Goal: Information Seeking & Learning: Learn about a topic

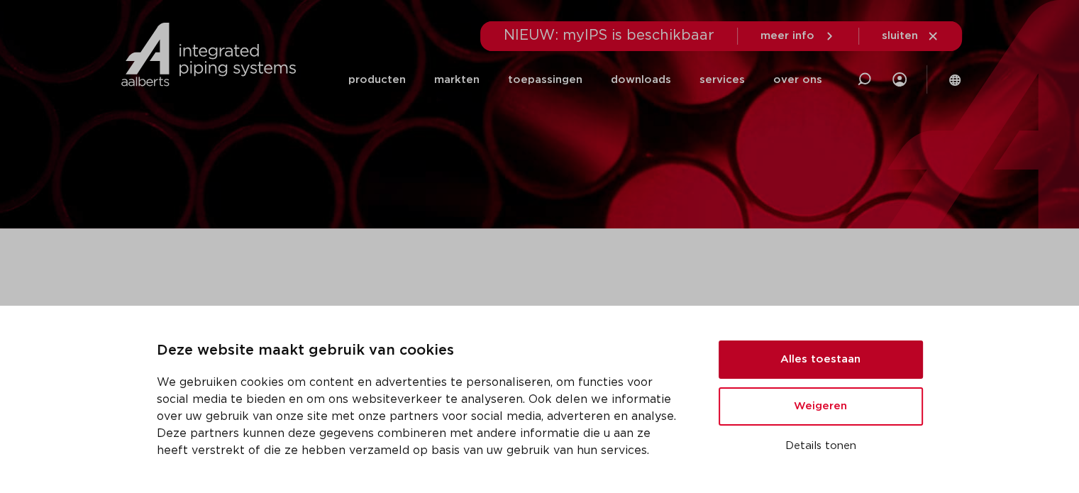
click at [816, 364] on button "Alles toestaan" at bounding box center [821, 359] width 204 height 38
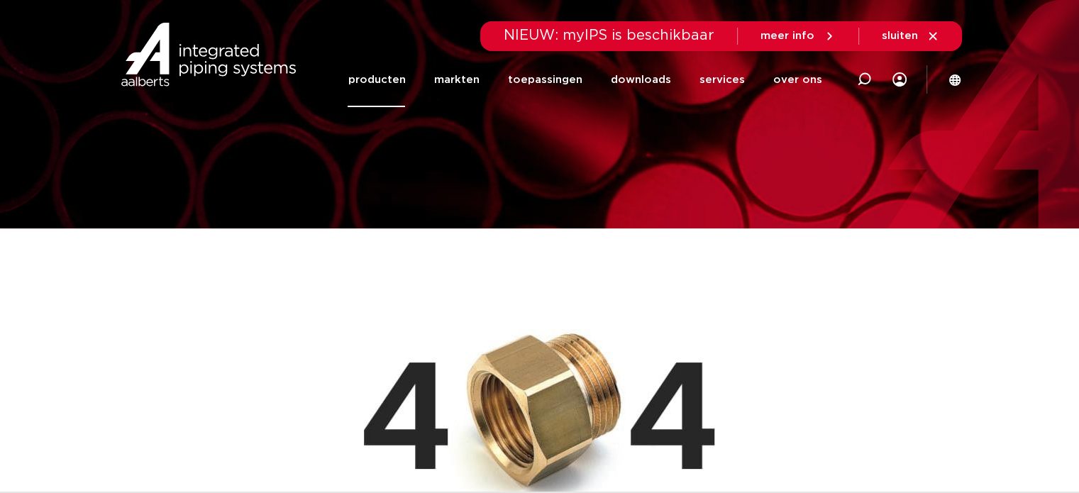
click at [383, 79] on link "producten" at bounding box center [376, 79] width 57 height 55
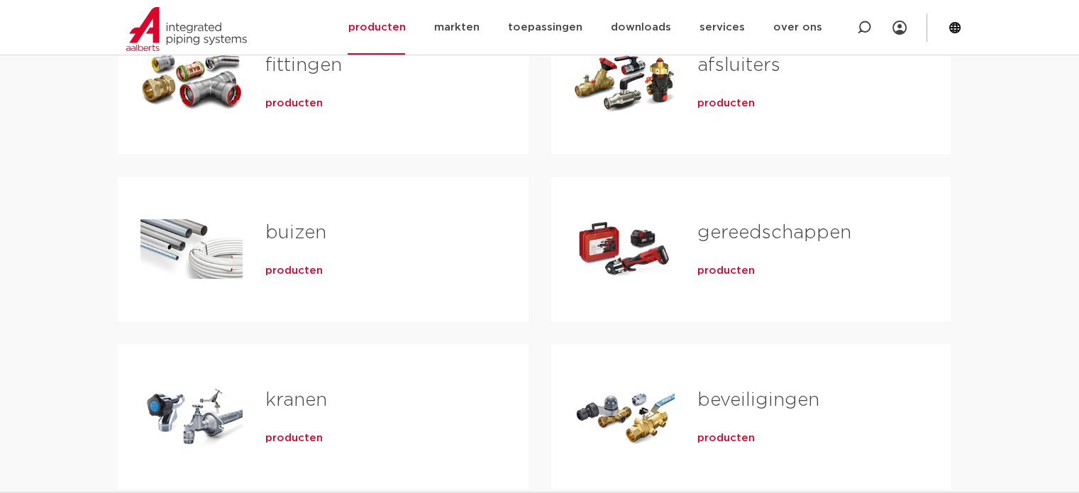
scroll to position [355, 0]
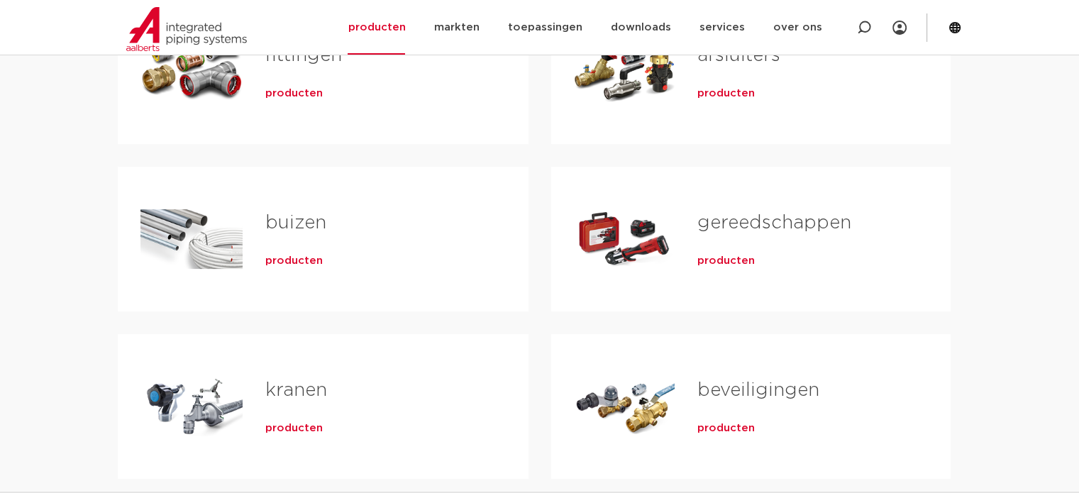
click at [280, 262] on span "producten" at bounding box center [293, 261] width 57 height 14
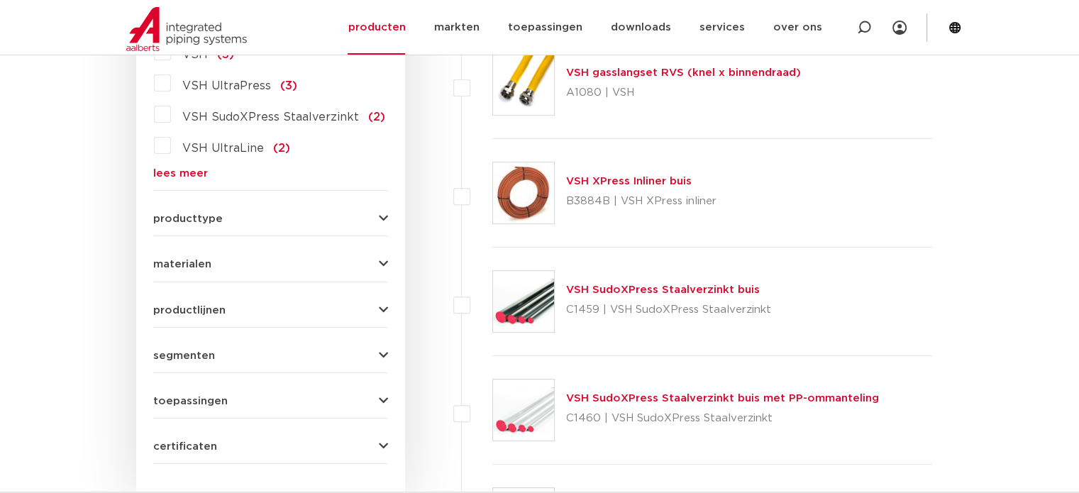
scroll to position [497, 0]
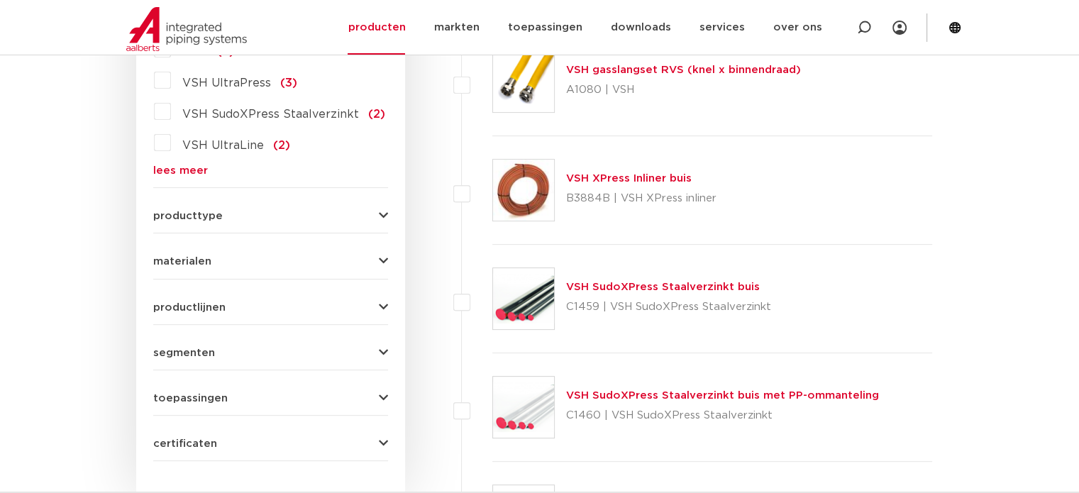
click at [171, 265] on span "materialen" at bounding box center [182, 261] width 58 height 11
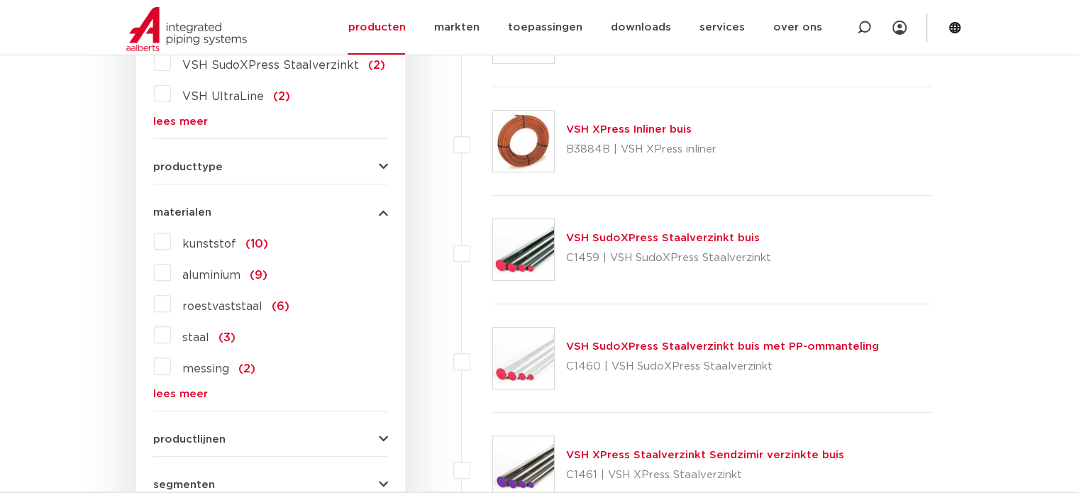
scroll to position [567, 0]
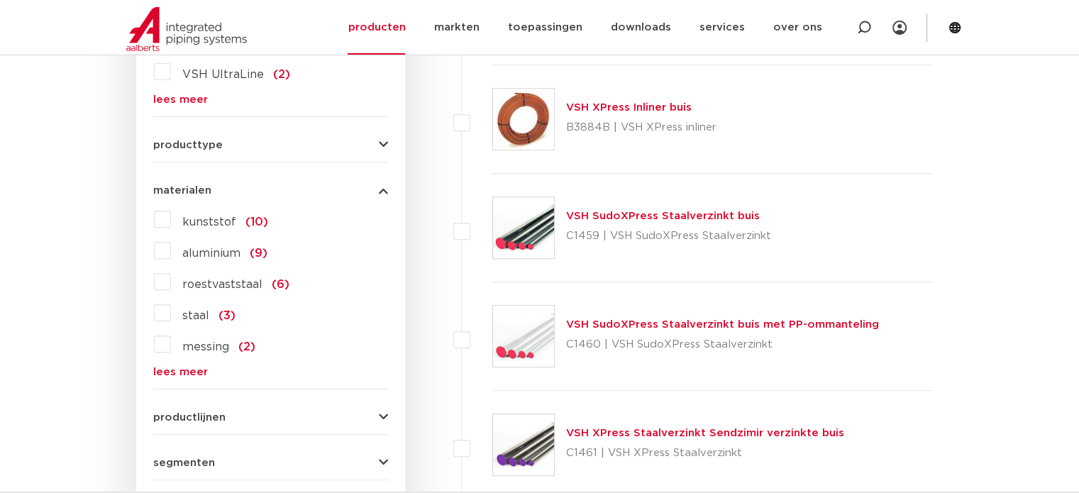
click at [181, 369] on link "lees meer" at bounding box center [270, 372] width 235 height 11
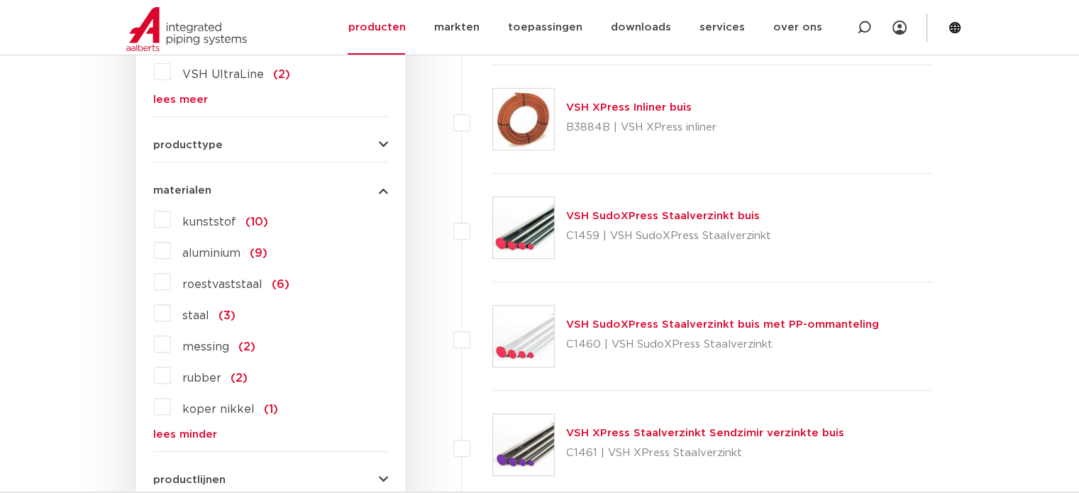
click at [171, 340] on label "messing (2)" at bounding box center [213, 344] width 84 height 23
click at [0, 0] on input "messing (2)" at bounding box center [0, 0] width 0 height 0
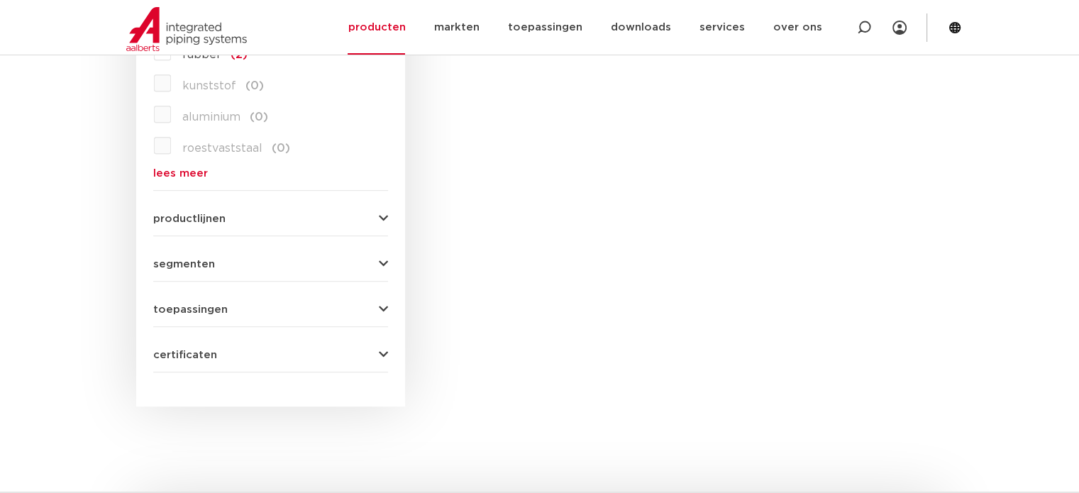
scroll to position [780, 0]
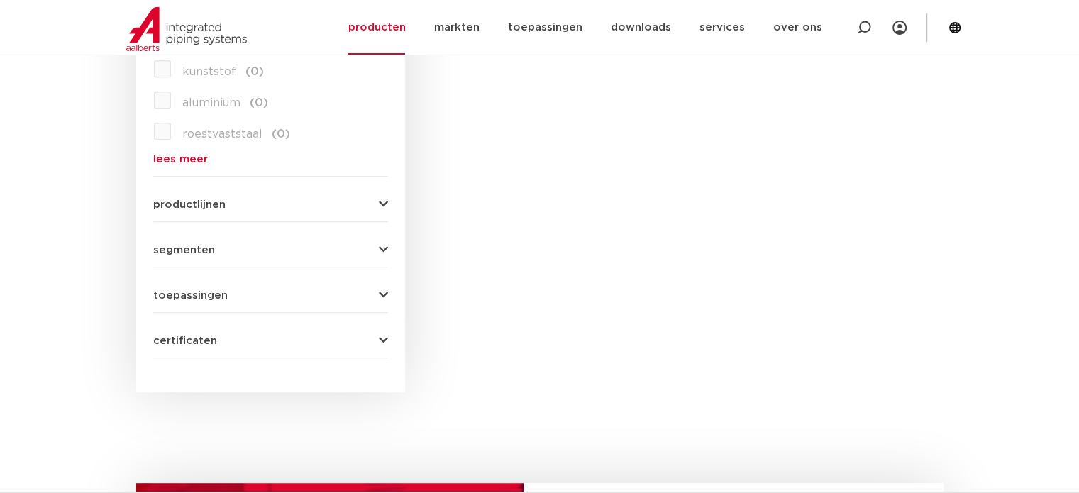
click at [382, 199] on icon "button" at bounding box center [383, 204] width 9 height 11
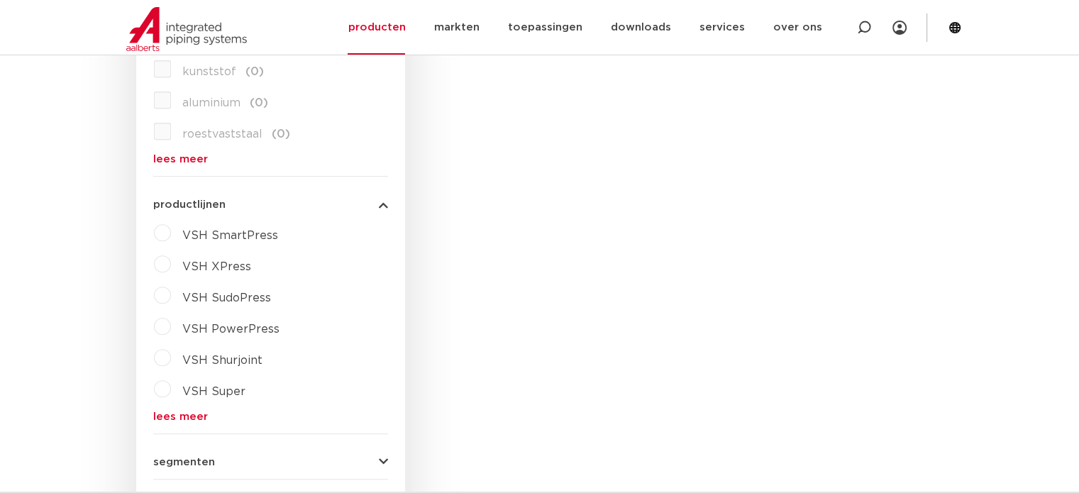
click at [171, 261] on label "VSH XPress" at bounding box center [211, 264] width 80 height 23
click at [245, 301] on select "maak een keuze VSH XPress RVS 304 fittingen VSH XPress Staalverzinkt fittingen …" at bounding box center [283, 300] width 202 height 32
select select "4450"
click at [182, 284] on select "maak een keuze VSH XPress RVS 304 fittingen VSH XPress Staalverzinkt fittingen …" at bounding box center [283, 300] width 202 height 32
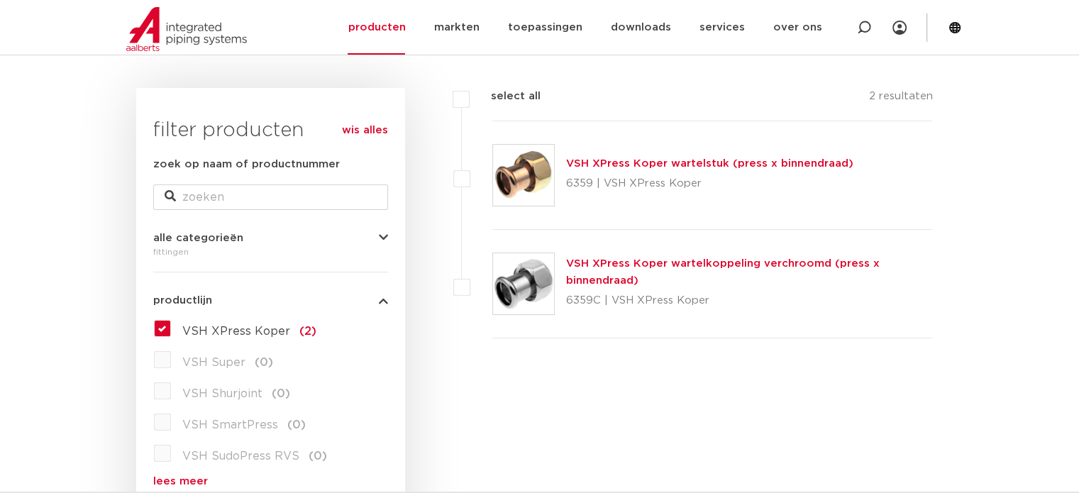
scroll to position [142, 0]
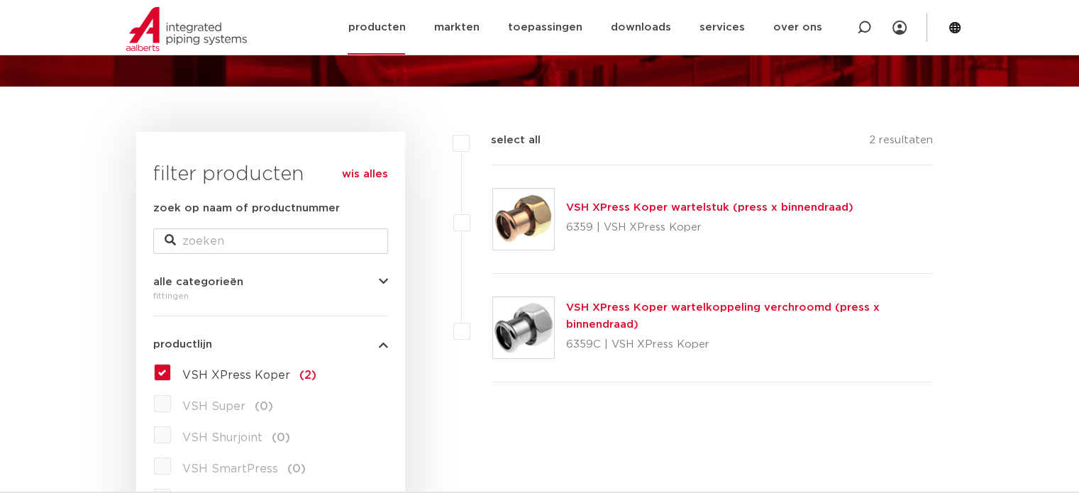
click at [387, 33] on link "producten" at bounding box center [376, 27] width 57 height 55
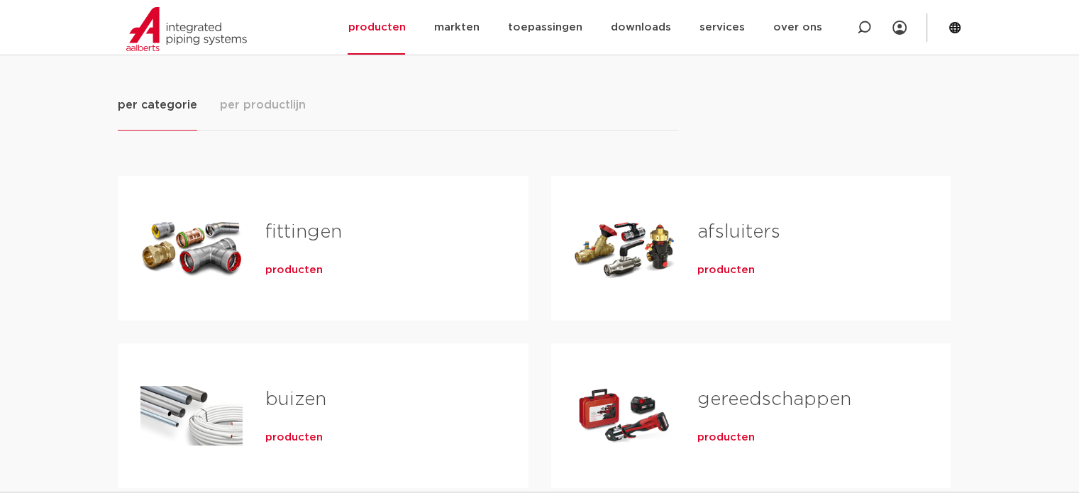
scroll to position [213, 0]
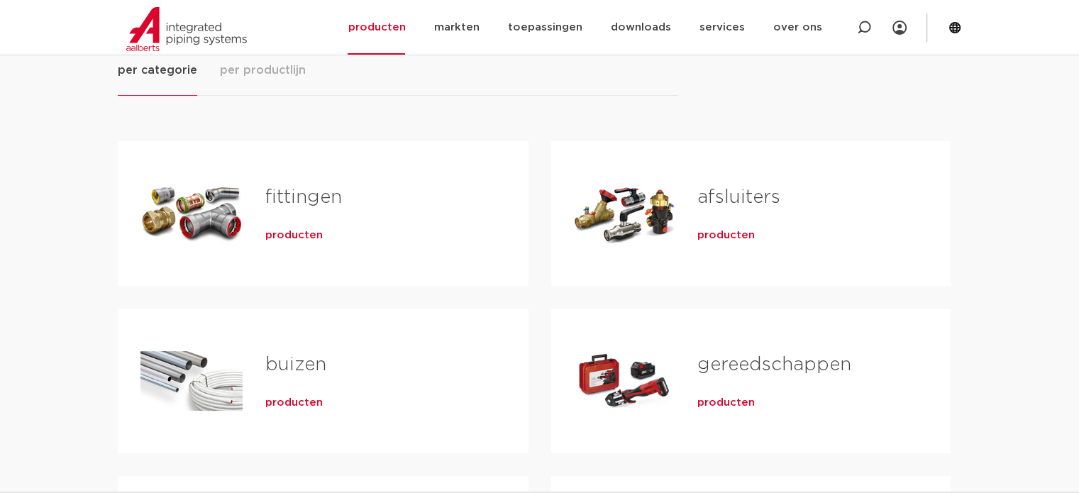
click at [276, 199] on link "fittingen" at bounding box center [303, 197] width 77 height 18
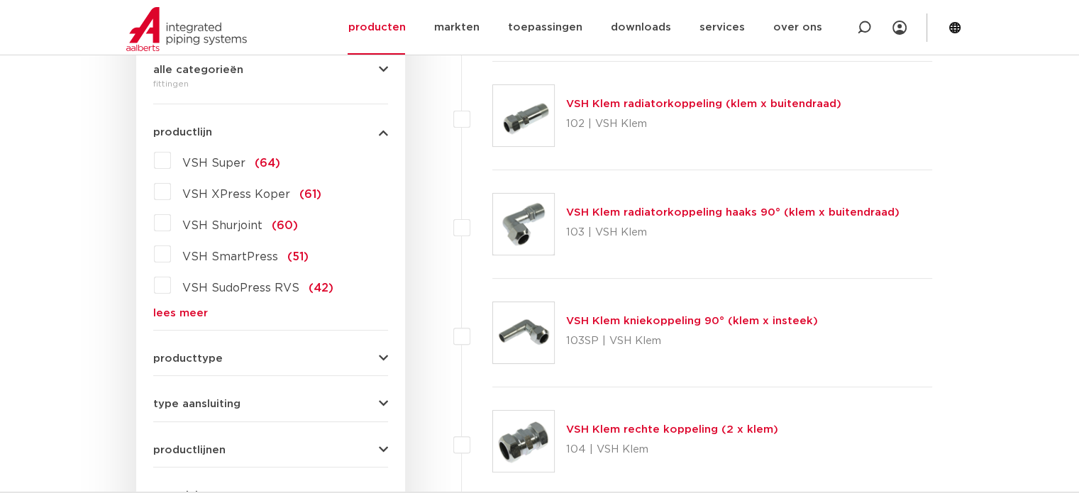
scroll to position [355, 0]
click at [171, 187] on label "VSH XPress Koper (61)" at bounding box center [246, 190] width 150 height 23
click at [0, 0] on input "VSH XPress Koper (61)" at bounding box center [0, 0] width 0 height 0
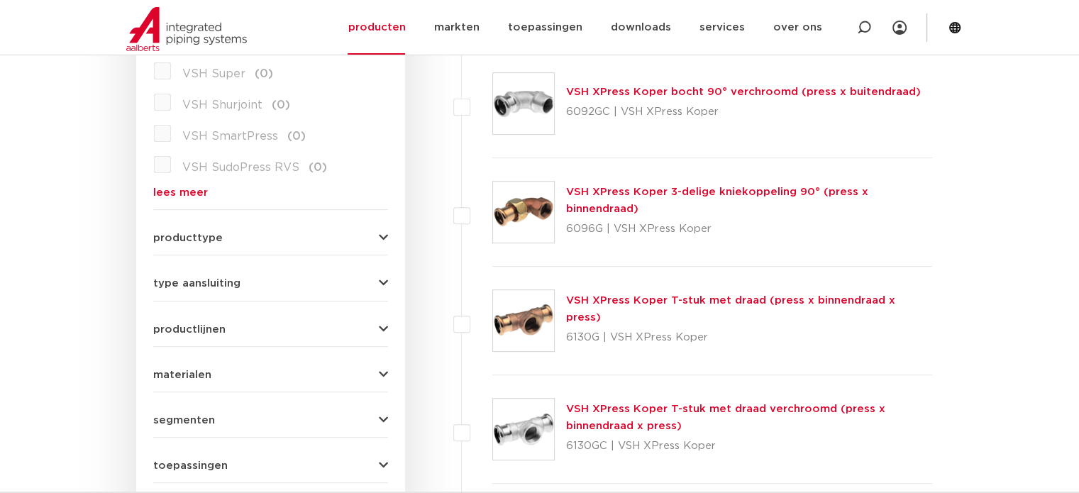
scroll to position [501, 0]
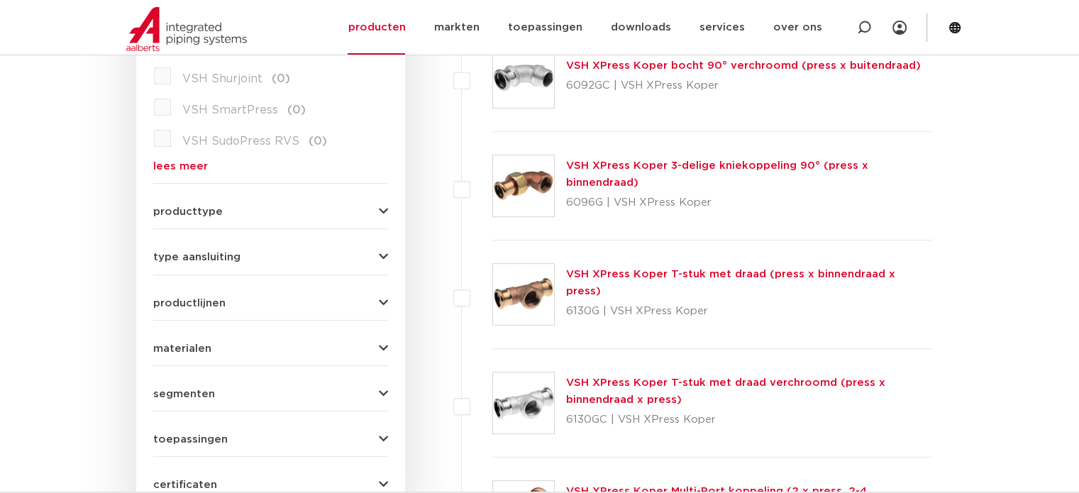
click at [384, 206] on icon "button" at bounding box center [383, 211] width 9 height 11
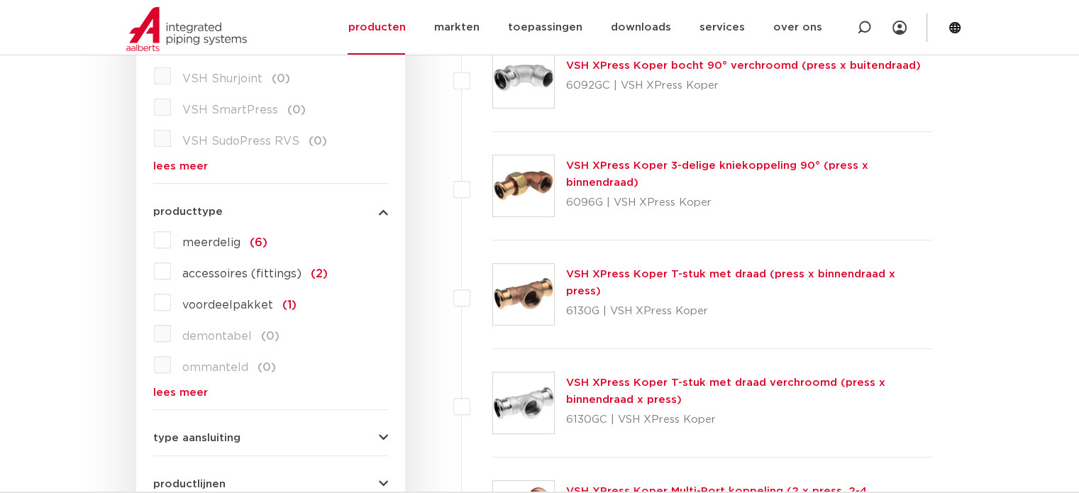
click at [384, 206] on icon "button" at bounding box center [383, 211] width 9 height 11
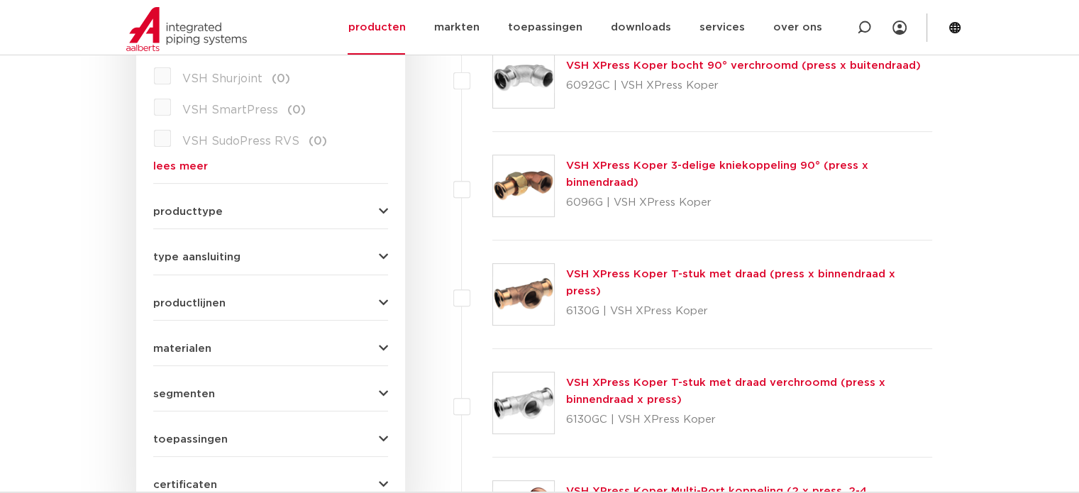
click at [382, 294] on div "productlijnen VSH SmartPress maak een keuze VSH SmartPress afsluiters VSH Smart…" at bounding box center [270, 298] width 235 height 22
click at [382, 298] on icon "button" at bounding box center [383, 303] width 9 height 11
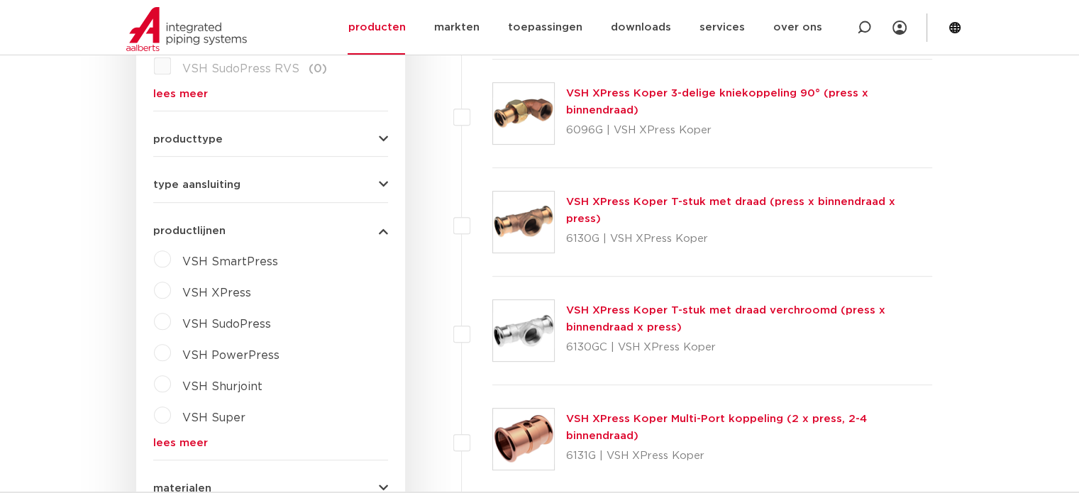
scroll to position [643, 0]
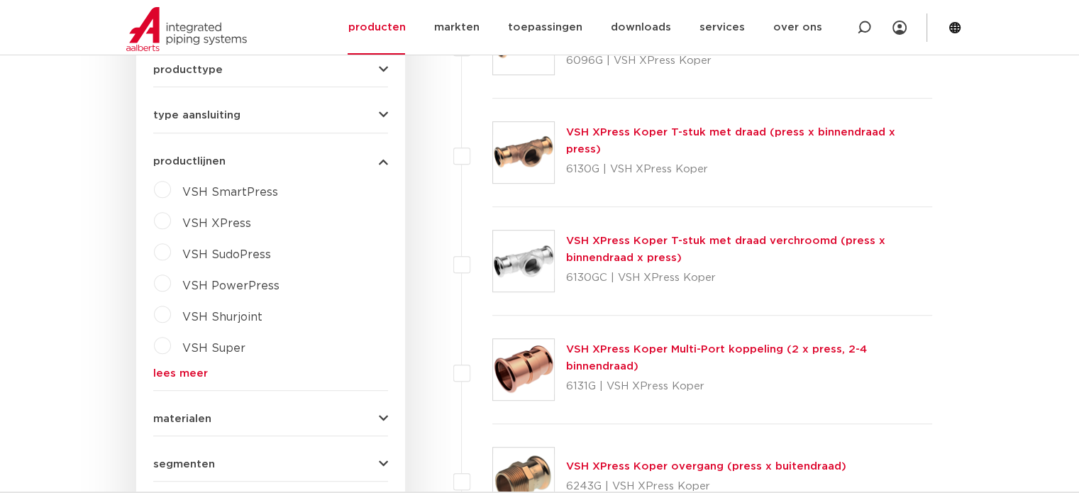
click at [171, 221] on label "VSH XPress" at bounding box center [211, 220] width 80 height 23
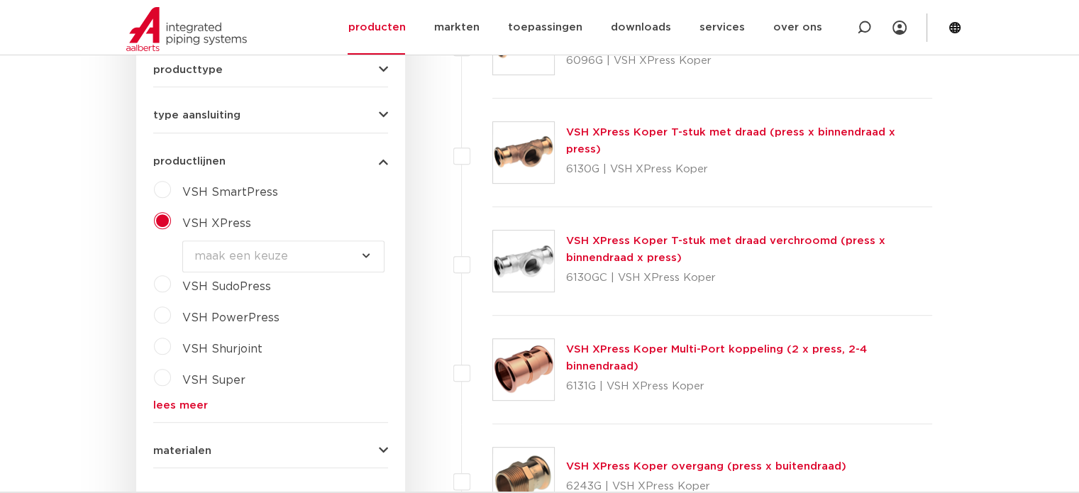
click at [251, 246] on select "maak een keuze VSH XPress RVS 304 fittingen VSH XPress Staalverzinkt fittingen …" at bounding box center [283, 256] width 202 height 32
select select "4450"
click at [182, 240] on select "maak een keuze VSH XPress RVS 304 fittingen VSH XPress Staalverzinkt fittingen …" at bounding box center [283, 256] width 202 height 32
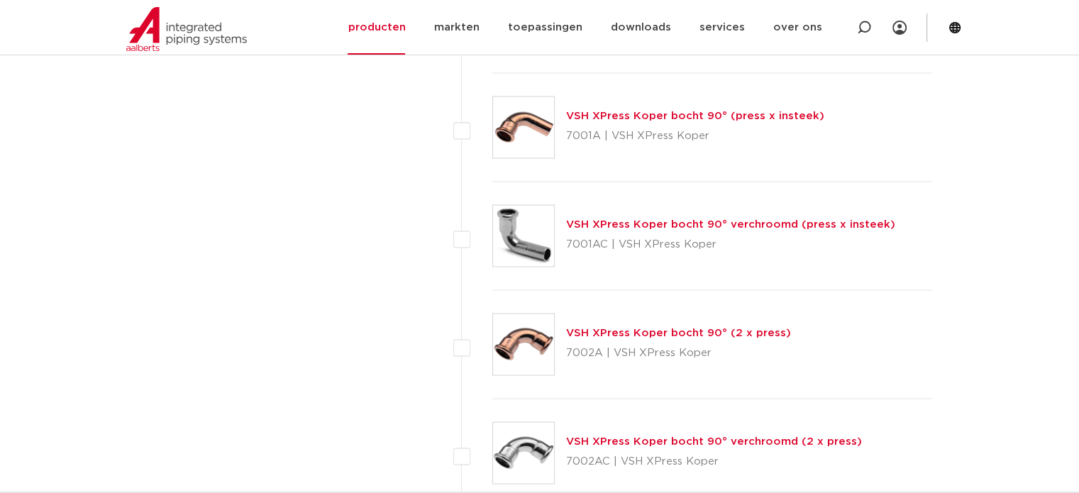
scroll to position [2625, 0]
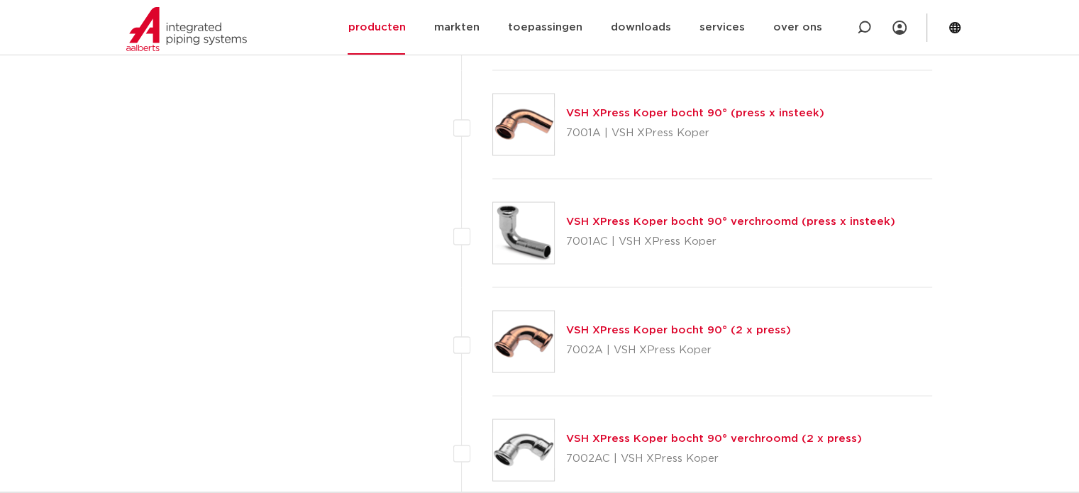
click at [587, 326] on link "VSH XPress Koper bocht 90° (2 x press)" at bounding box center [678, 329] width 225 height 11
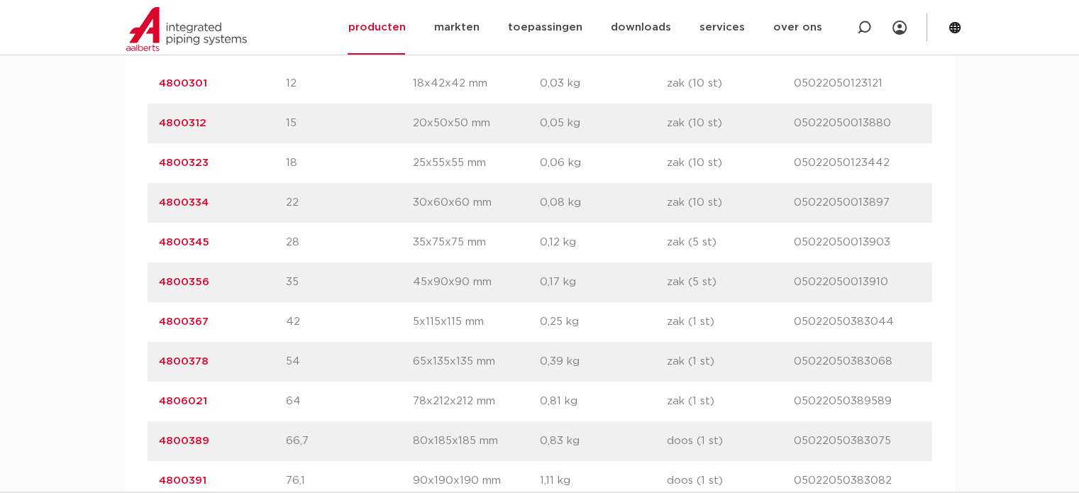
scroll to position [922, 0]
